Goal: Navigation & Orientation: Find specific page/section

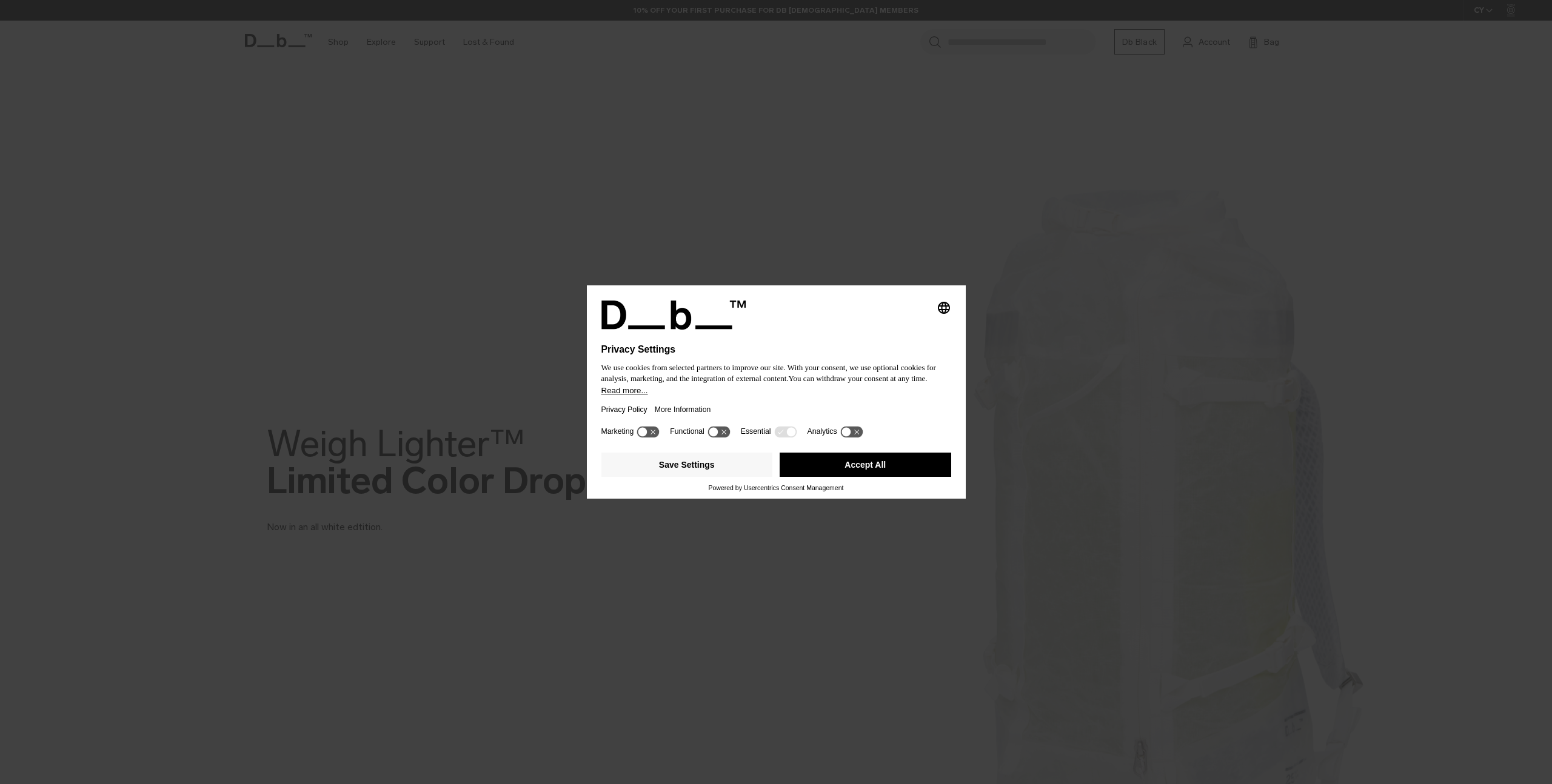
drag, startPoint x: 861, startPoint y: 478, endPoint x: 865, endPoint y: 469, distance: 9.8
click at [865, 469] on button "Accept All" at bounding box center [865, 465] width 172 height 24
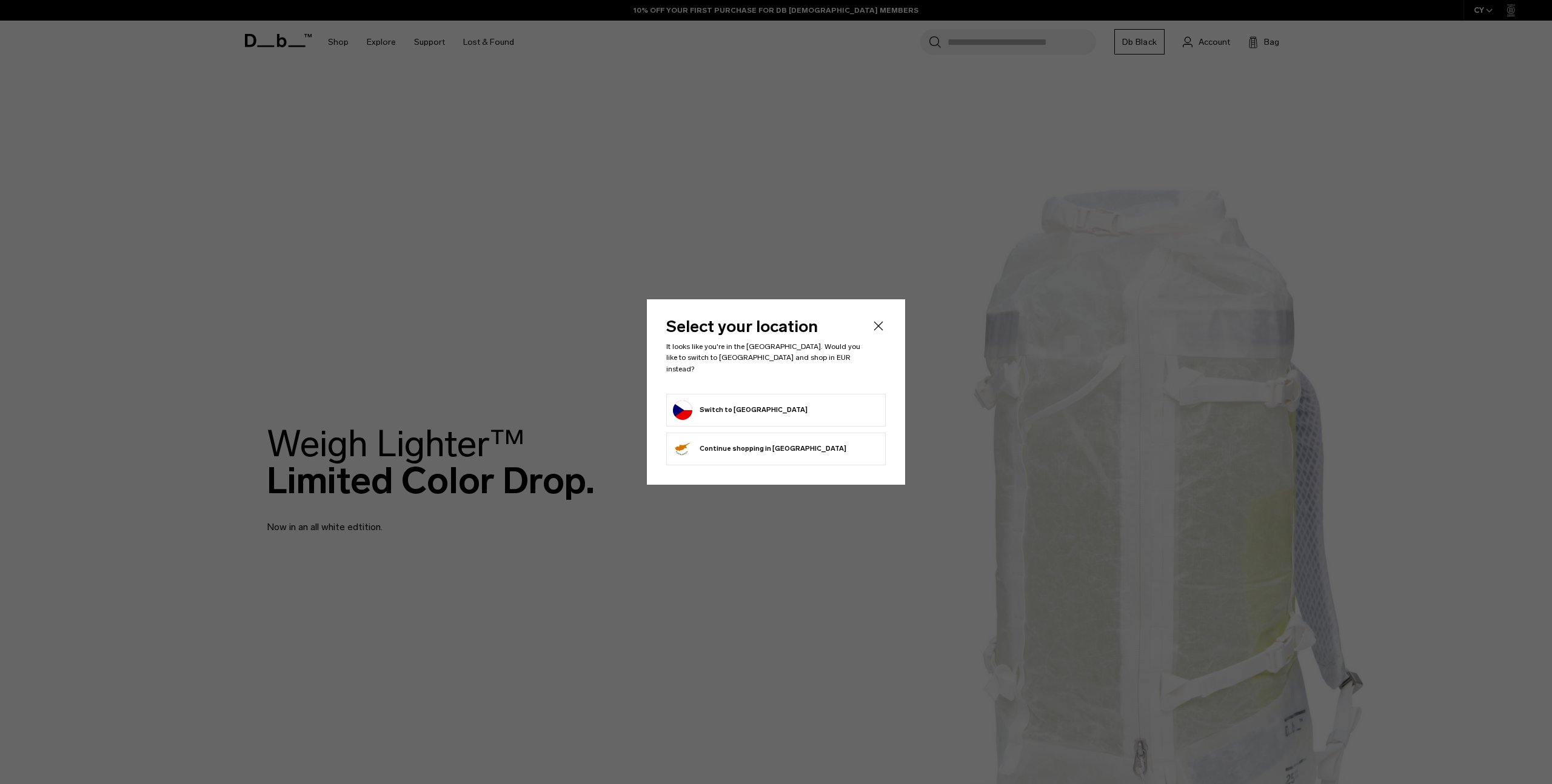
click at [875, 327] on icon "Close" at bounding box center [878, 326] width 14 height 14
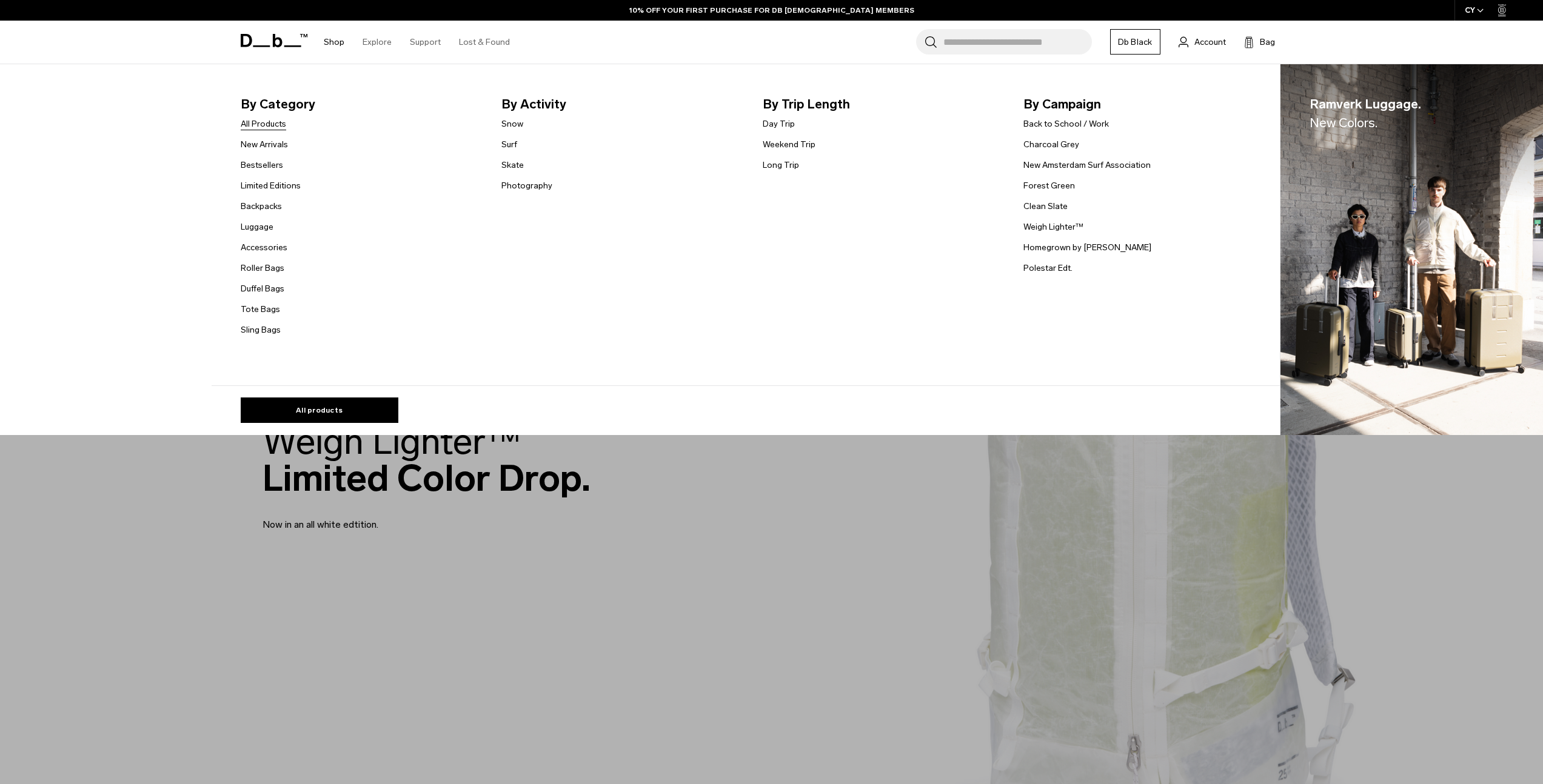
click at [285, 122] on link "All Products" at bounding box center [263, 124] width 45 height 12
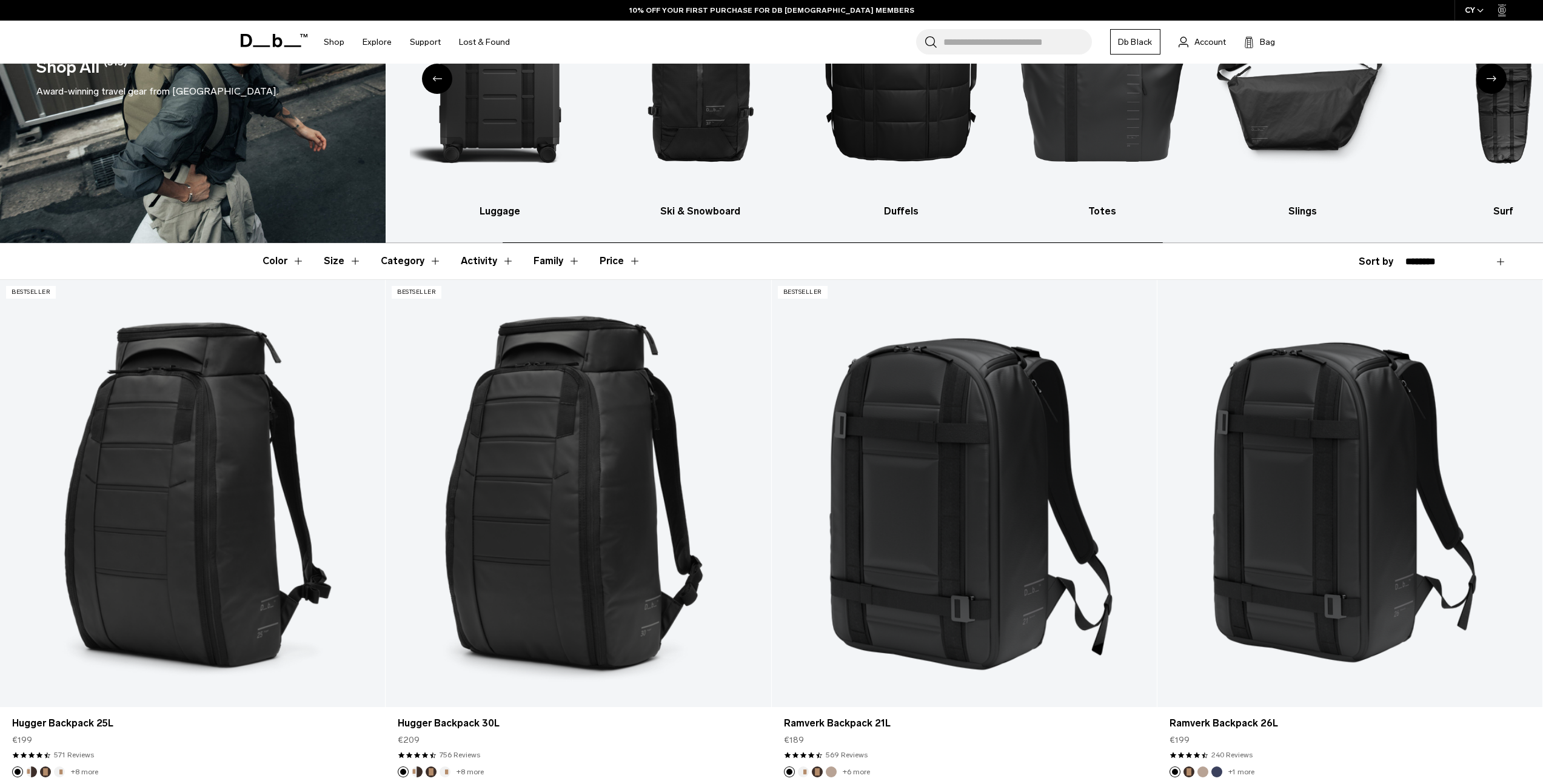
scroll to position [574, 0]
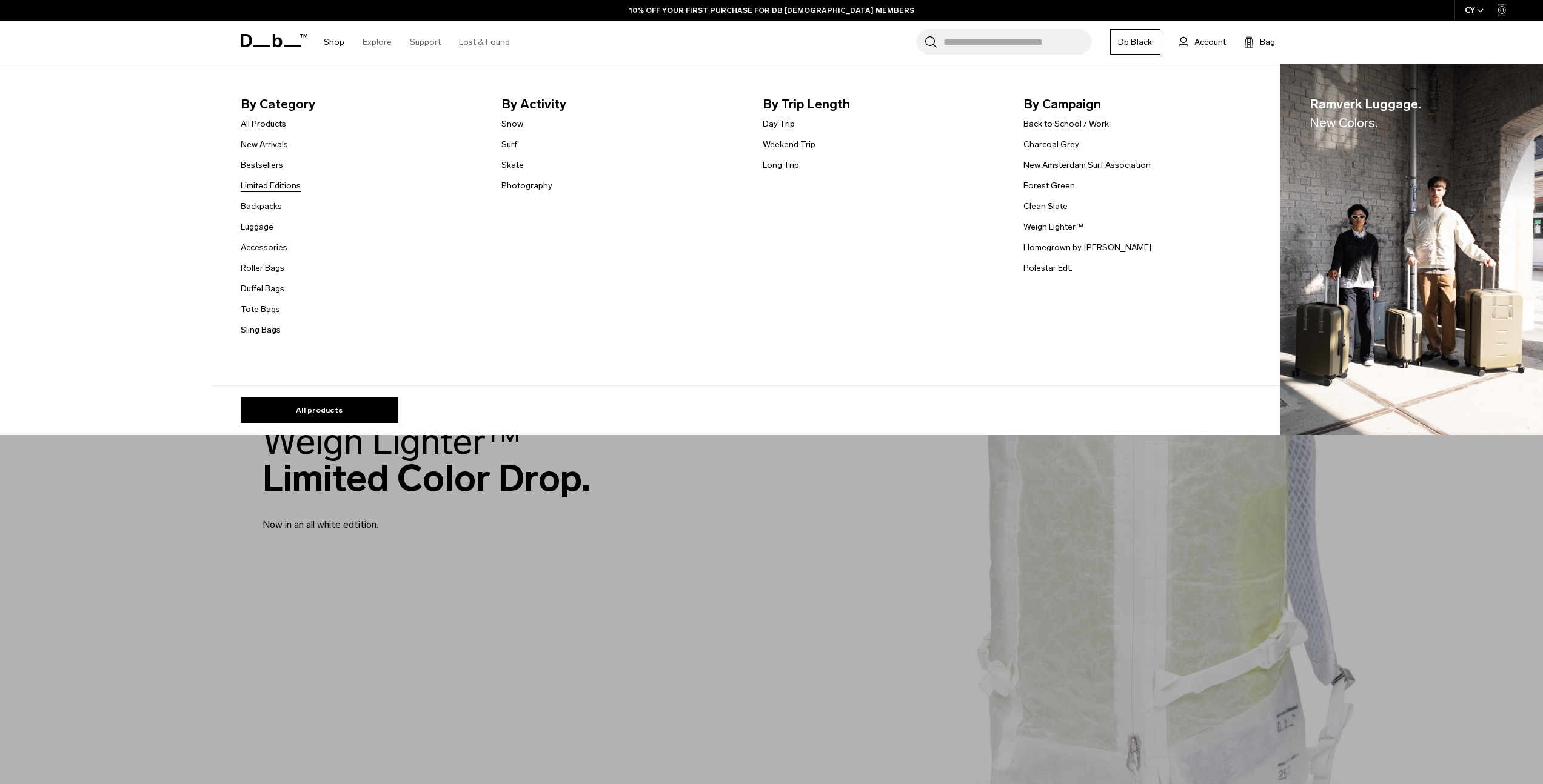
click at [257, 191] on link "Limited Editions" at bounding box center [270, 185] width 60 height 12
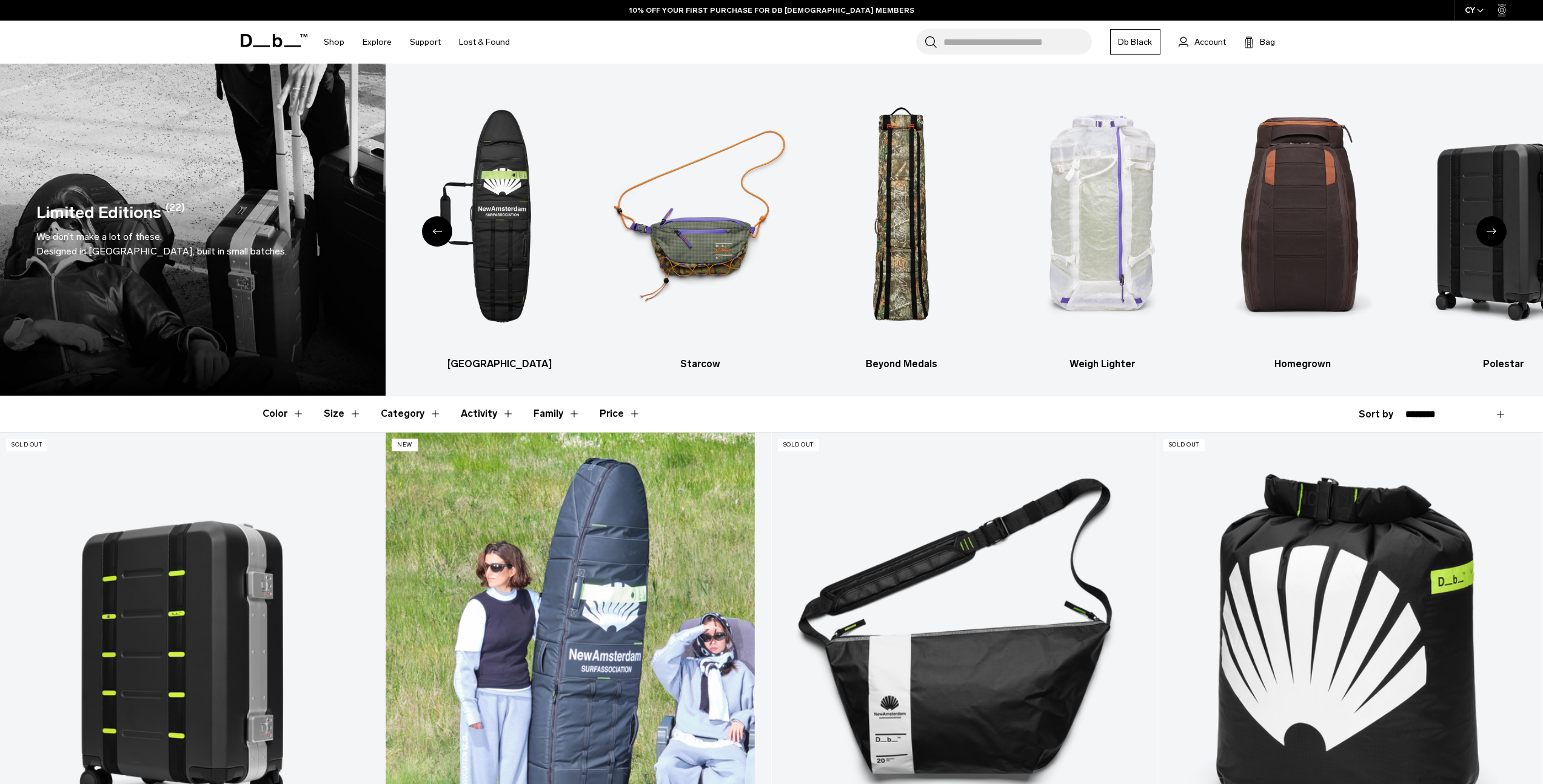
scroll to position [331, 0]
